Goal: Task Accomplishment & Management: Manage account settings

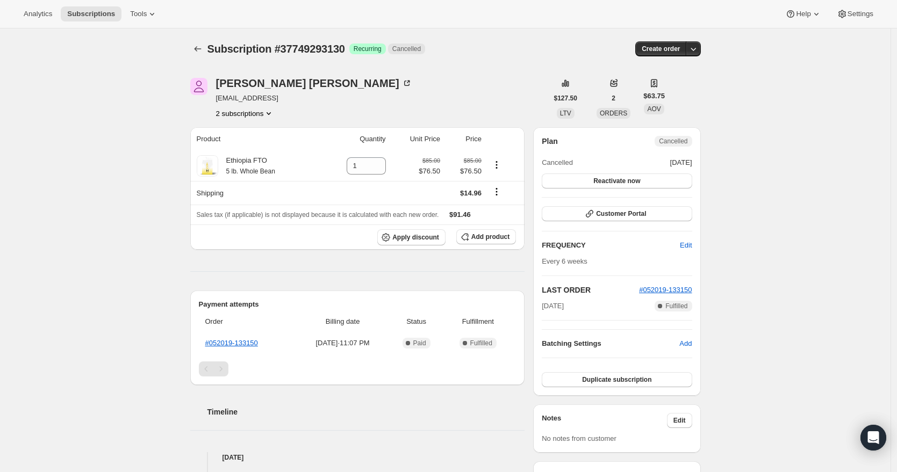
click at [684, 142] on span "Cancelled" at bounding box center [673, 141] width 28 height 9
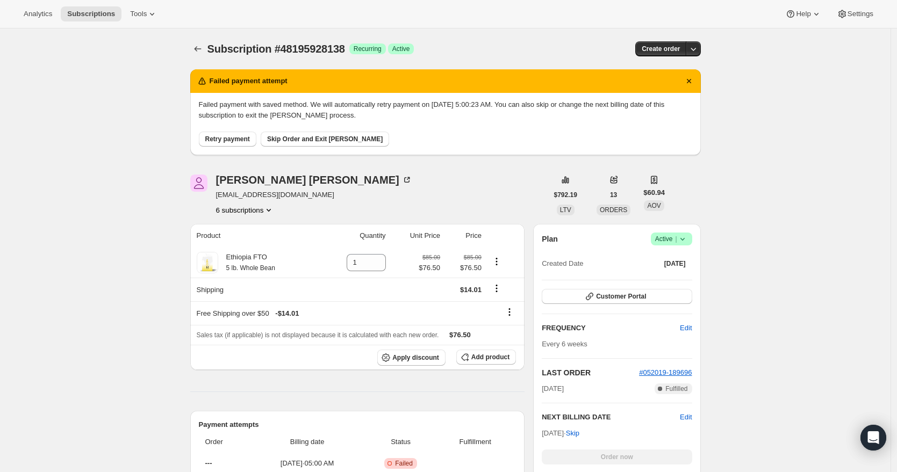
click at [685, 237] on icon at bounding box center [682, 239] width 11 height 11
click at [681, 263] on span "Pause subscription" at bounding box center [669, 260] width 59 height 8
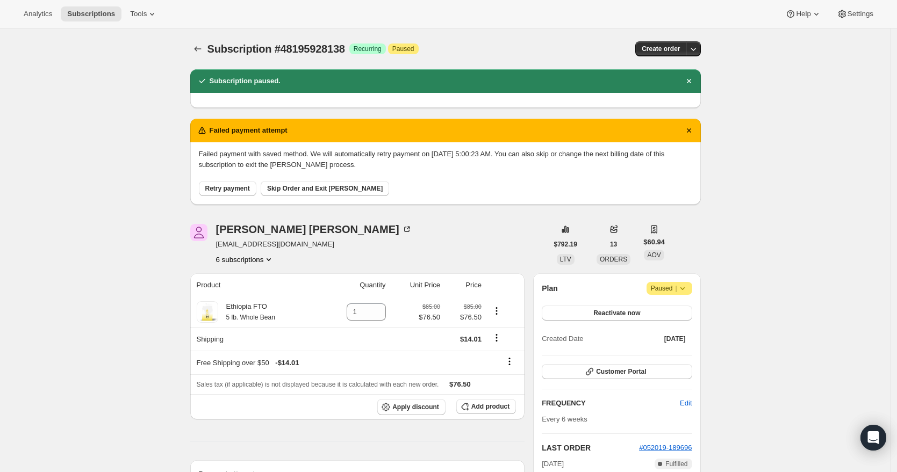
click at [335, 191] on span "Skip Order and Exit [PERSON_NAME]" at bounding box center [324, 188] width 115 height 9
